Goal: Task Accomplishment & Management: Complete application form

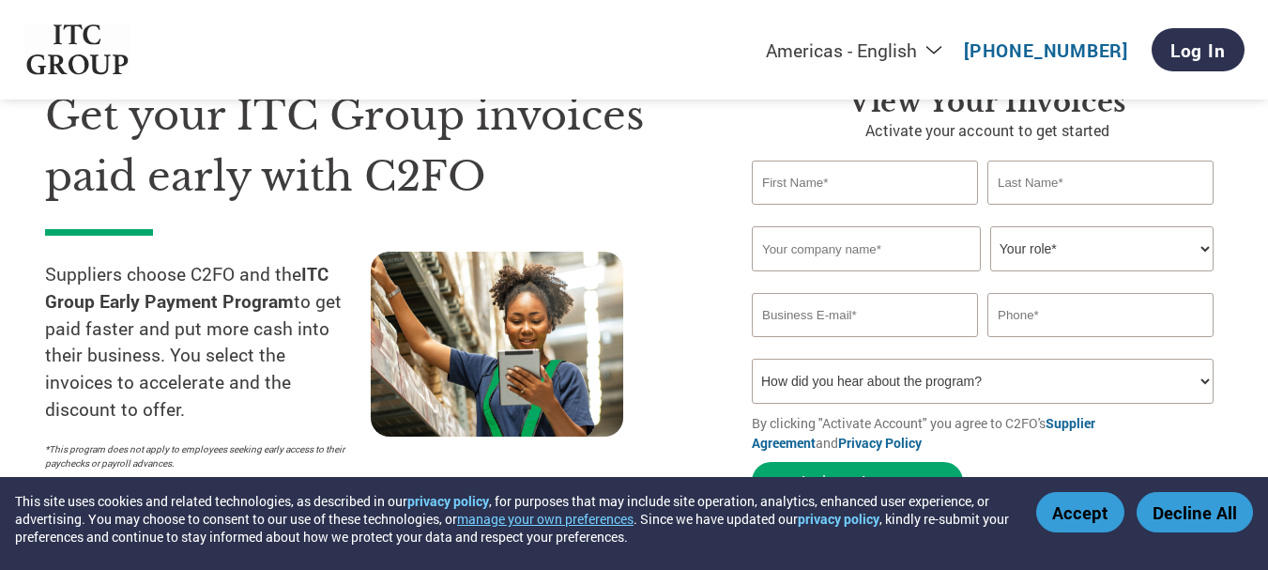
scroll to position [94, 0]
click at [866, 179] on input "text" at bounding box center [865, 183] width 226 height 44
type input "SANTU"
click at [1028, 184] on input "text" at bounding box center [1100, 183] width 226 height 44
type input "SAHA"
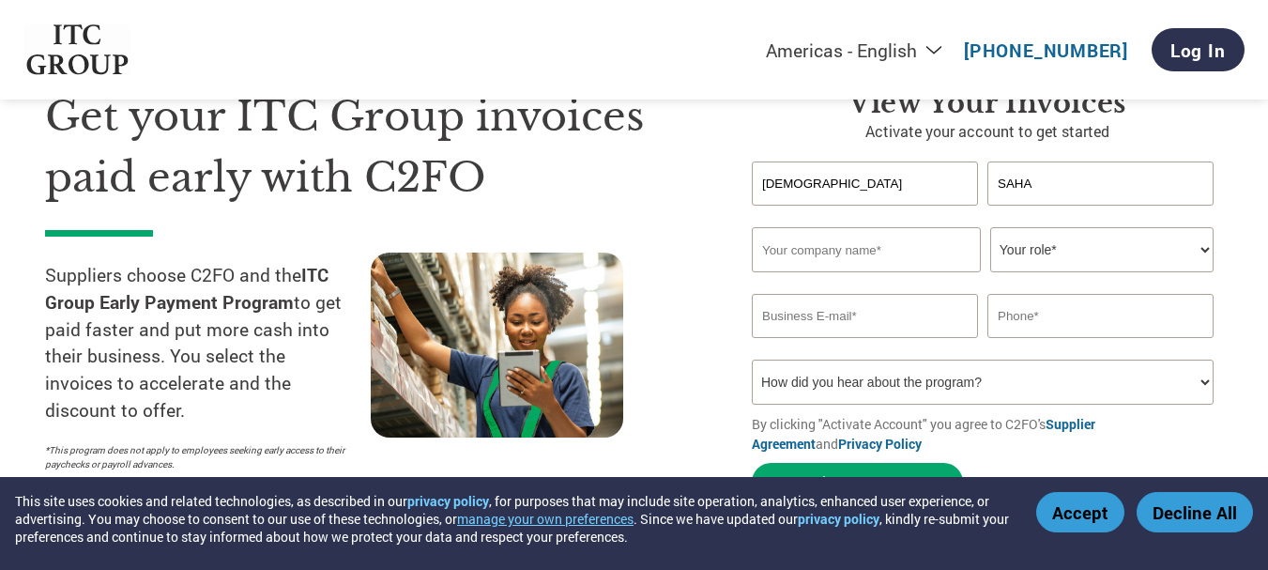
click at [891, 247] on input "text" at bounding box center [866, 249] width 229 height 45
type input "SAHA ENTERPRISE"
click at [1084, 245] on select "Your role* CFO Controller Credit Manager Finance Director Treasurer CEO Preside…" at bounding box center [1101, 249] width 223 height 45
click at [956, 19] on div "Americas - English Américas - Español Américas - Português Amériques - Français…" at bounding box center [872, 50] width 742 height 62
click at [1205, 248] on select "Your role* CFO Controller Credit Manager Finance Director Treasurer CEO Preside…" at bounding box center [1101, 249] width 223 height 45
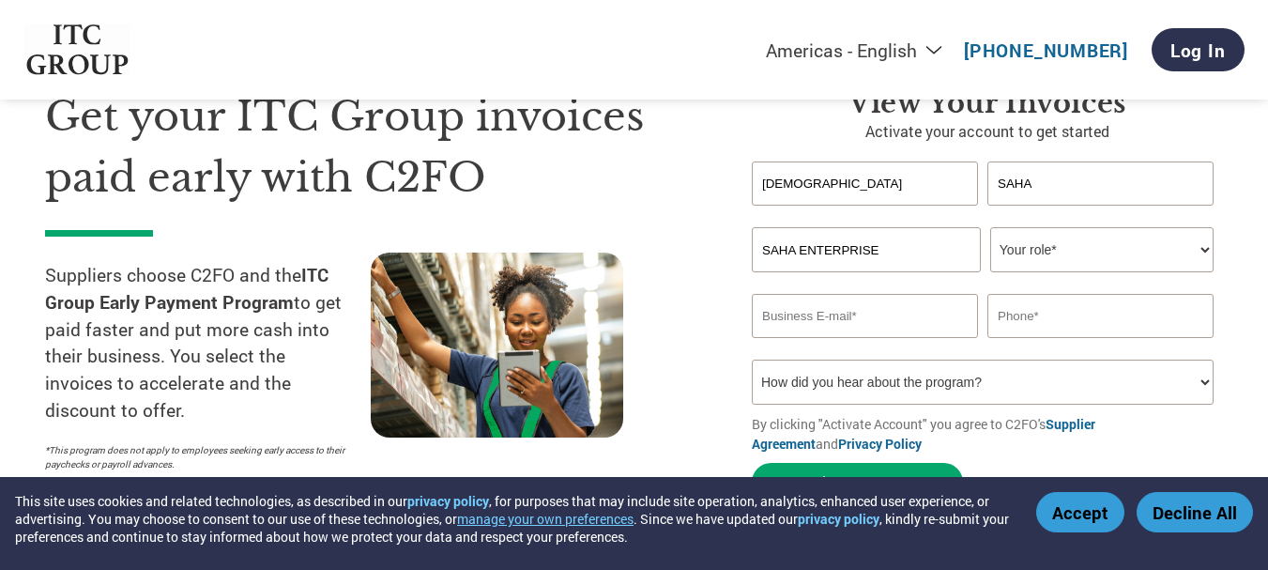
select select "OWNER_FOUNDER"
click at [990, 227] on select "Your role* CFO Controller Credit Manager Finance Director Treasurer CEO Preside…" at bounding box center [1101, 249] width 223 height 45
click at [822, 321] on input "email" at bounding box center [865, 316] width 226 height 44
type input "S"
type input "santusaha.mng1@gmail.com"
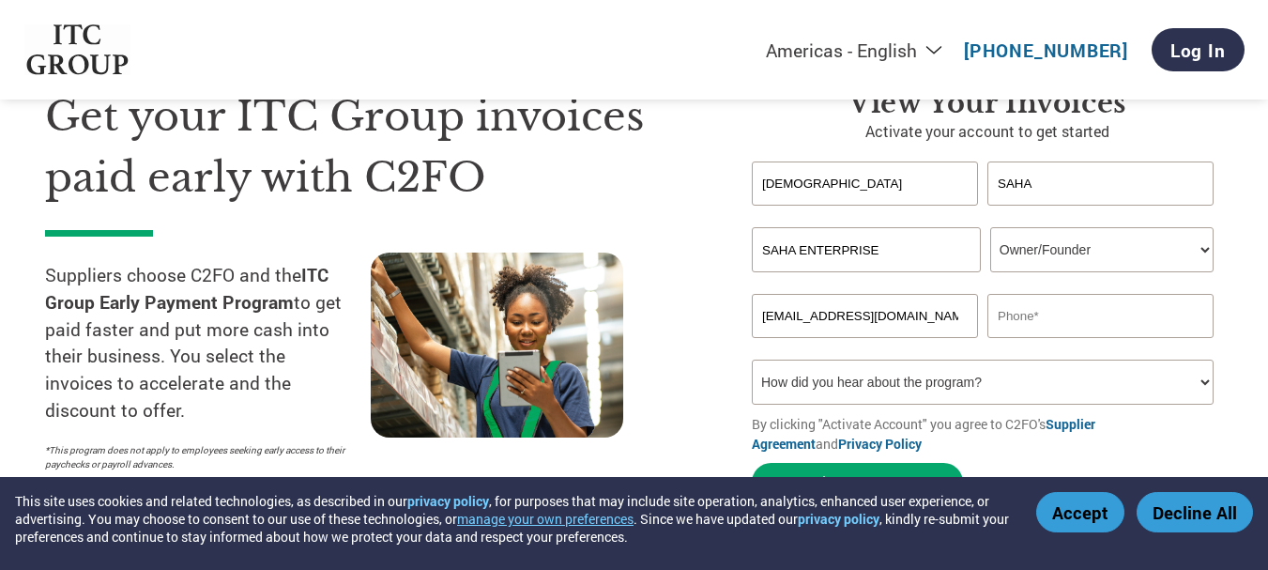
click at [1053, 325] on input "text" at bounding box center [1100, 316] width 226 height 44
type input "9800363901"
click at [892, 383] on select "How did you hear about the program? Received a letter Email Social Media Online…" at bounding box center [983, 381] width 462 height 45
select select "Email"
click at [752, 359] on select "How did you hear about the program? Received a letter Email Social Media Online…" at bounding box center [983, 381] width 462 height 45
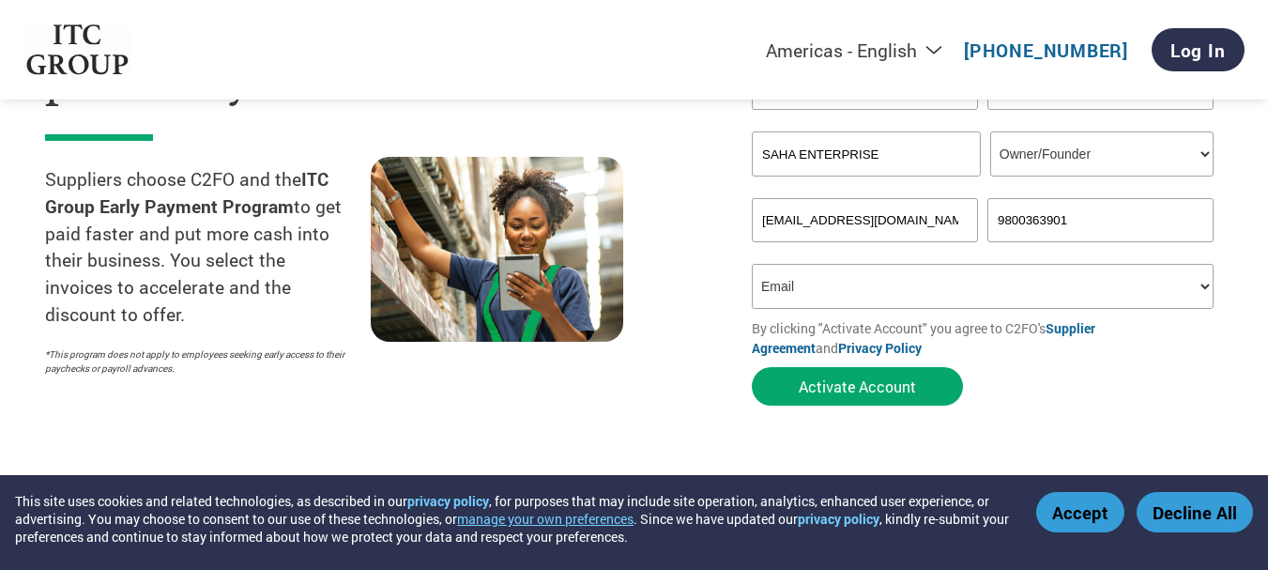
scroll to position [282, 0]
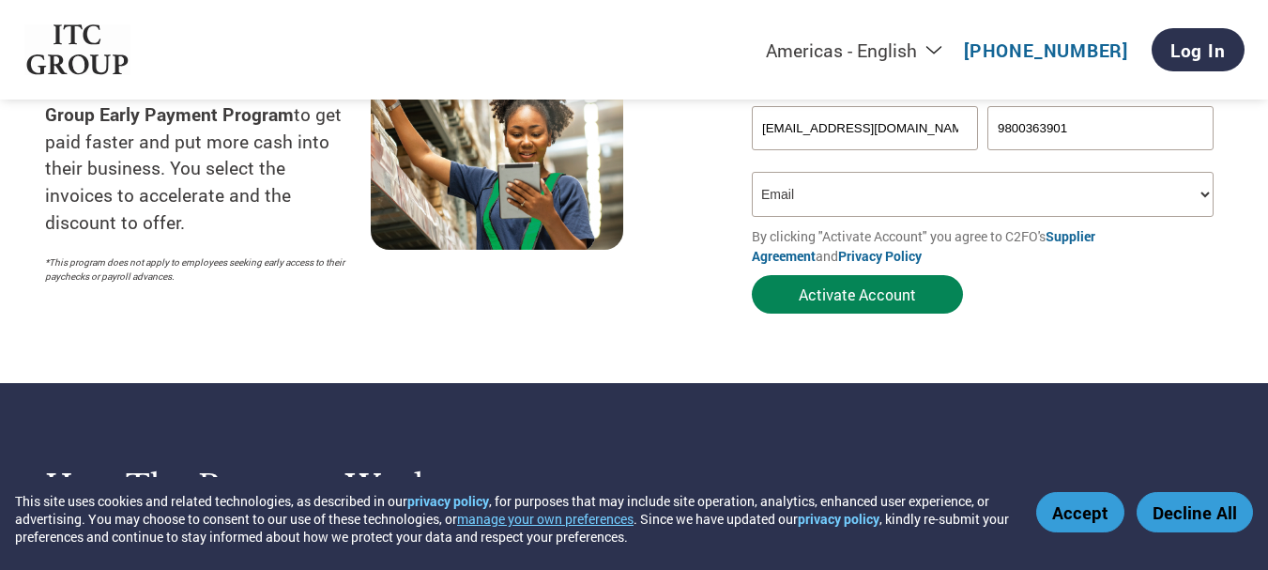
click at [896, 291] on button "Activate Account" at bounding box center [857, 294] width 211 height 38
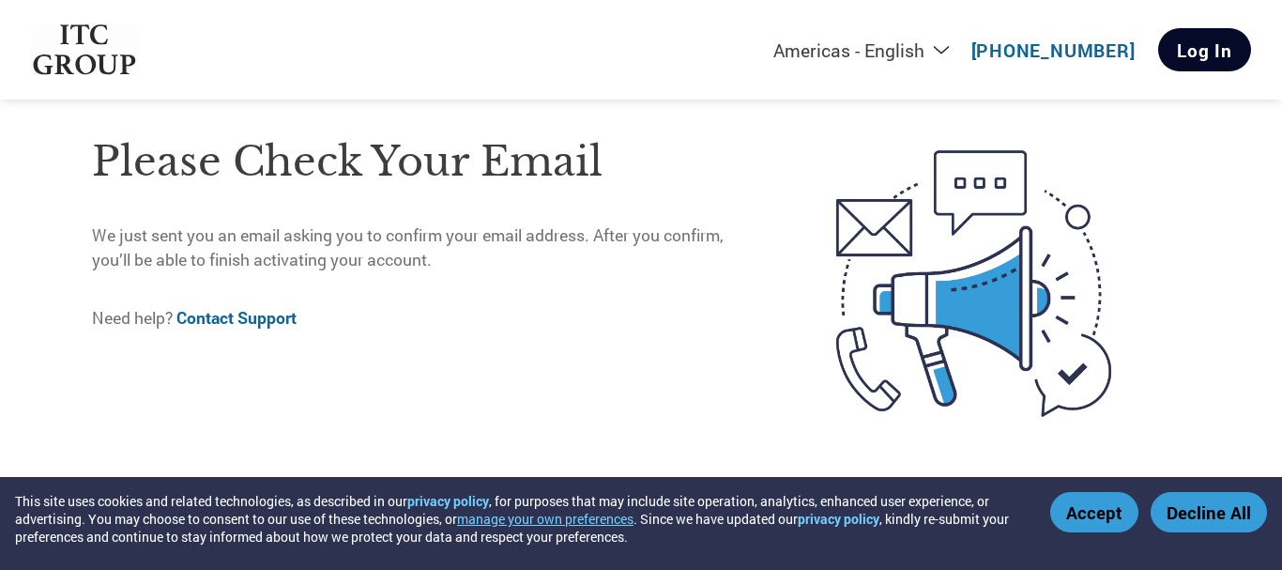
click at [1179, 53] on link "Log In" at bounding box center [1204, 49] width 93 height 43
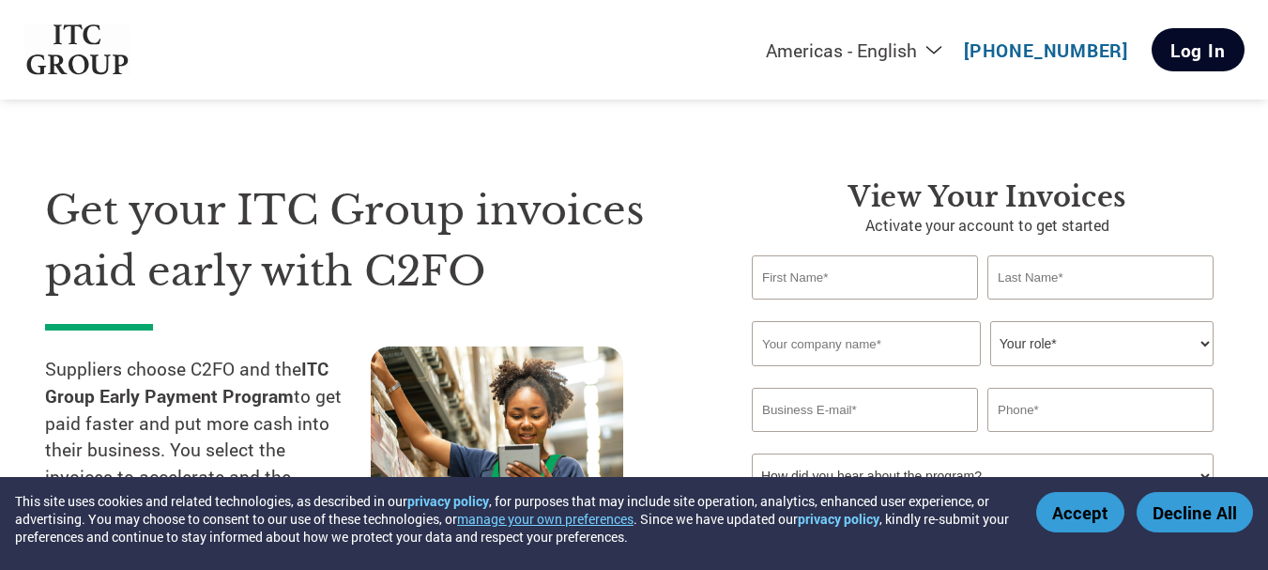
click at [1202, 57] on link "Log In" at bounding box center [1197, 49] width 93 height 43
